Goal: Information Seeking & Learning: Learn about a topic

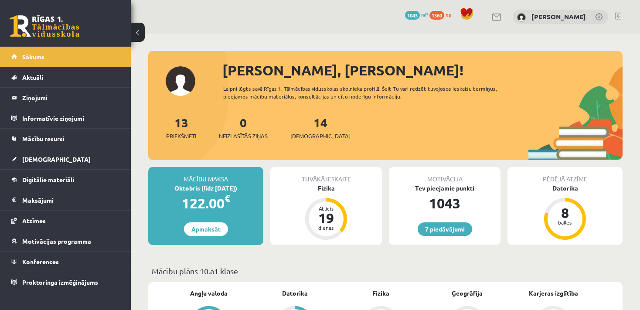
click at [393, 139] on div "13 Priekšmeti 0 Neizlasītās ziņas 14 Ieskaites" at bounding box center [385, 136] width 475 height 47
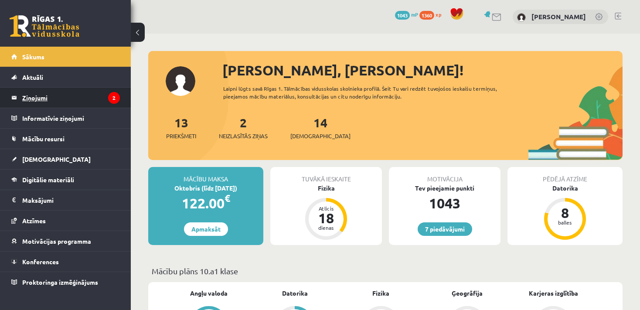
click at [86, 93] on legend "Ziņojumi 2" at bounding box center [71, 98] width 98 height 20
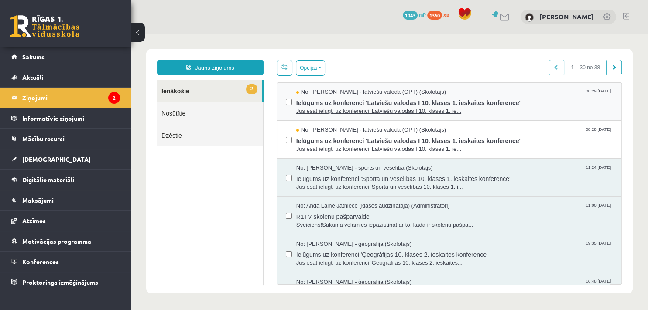
click at [526, 106] on span "Ielūgums uz konferenci 'Latviešu valodas I 10. klases 1. ieskaites konference'" at bounding box center [454, 101] width 316 height 11
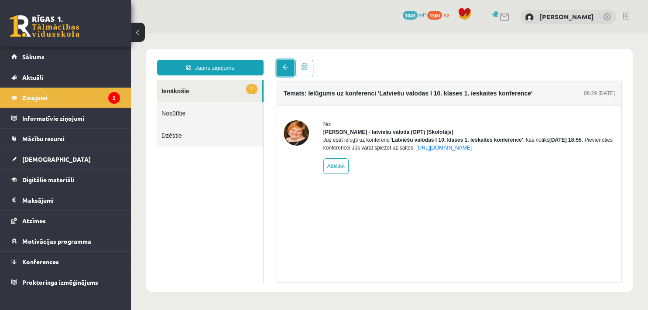
click at [284, 68] on span at bounding box center [285, 67] width 6 height 6
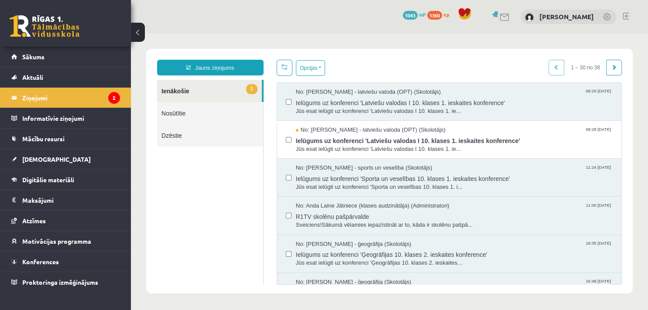
click at [283, 68] on span at bounding box center [284, 67] width 6 height 6
click at [560, 147] on span "Jūs esat ielūgti uz konferenci 'Latviešu valodas I 10. klases 1. ie..." at bounding box center [454, 149] width 316 height 8
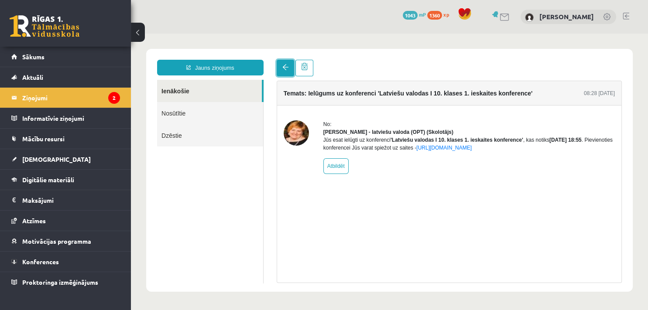
click at [287, 62] on link at bounding box center [285, 68] width 17 height 17
click at [45, 178] on span "Digitālie materiāli" at bounding box center [48, 180] width 52 height 8
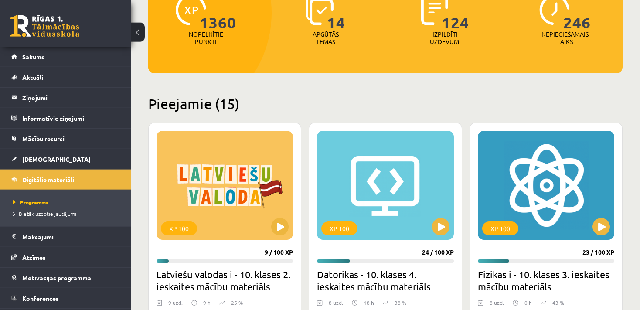
scroll to position [114, 0]
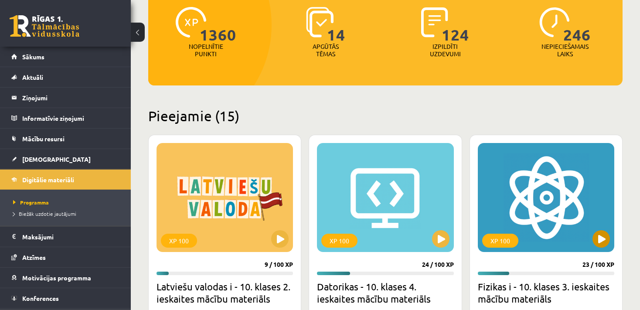
click at [598, 249] on div "XP 100" at bounding box center [546, 197] width 137 height 109
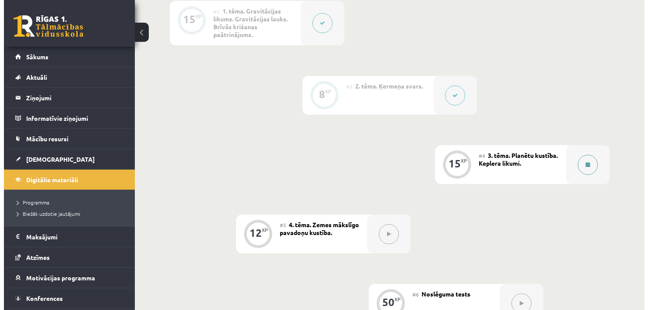
scroll to position [354, 0]
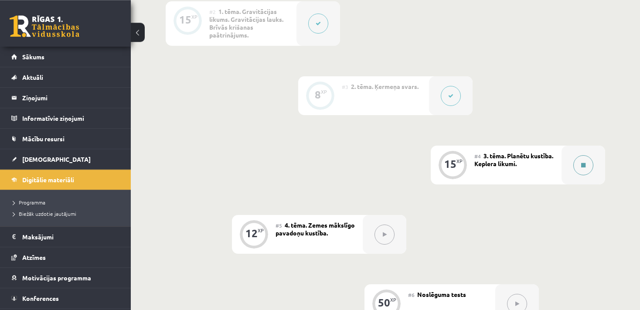
click at [578, 149] on div at bounding box center [584, 165] width 44 height 39
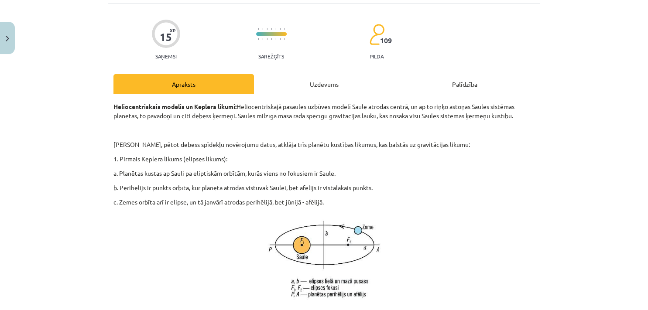
scroll to position [61, 0]
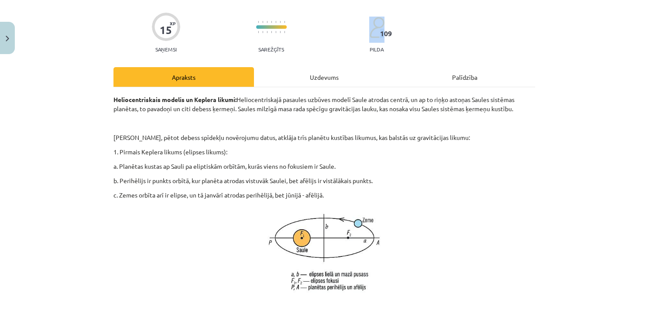
drag, startPoint x: 382, startPoint y: 36, endPoint x: 532, endPoint y: 116, distance: 170.6
click at [411, 48] on div "15 XP Saņemsi Sarežģīts 109 pilda" at bounding box center [323, 29] width 421 height 45
click at [565, 145] on div "Mācību tēma: Fizikas i - 10. klases 3. ieskaites mācību materiāls #4 3. tēma. P…" at bounding box center [324, 155] width 648 height 310
